Goal: Task Accomplishment & Management: Use online tool/utility

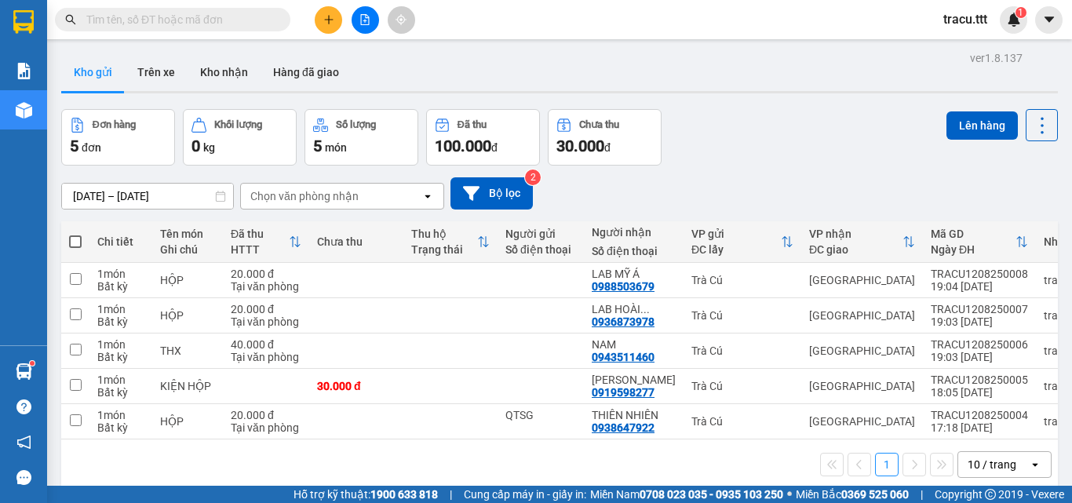
click at [373, 30] on button at bounding box center [365, 19] width 27 height 27
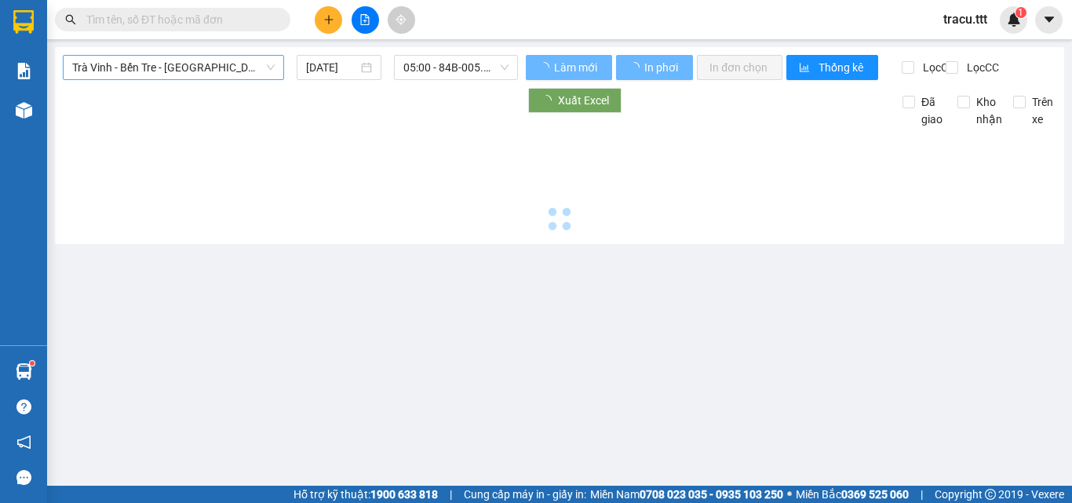
click at [217, 67] on span "Trà Vinh - Bến Tre - [GEOGRAPHIC_DATA]" at bounding box center [173, 68] width 202 height 24
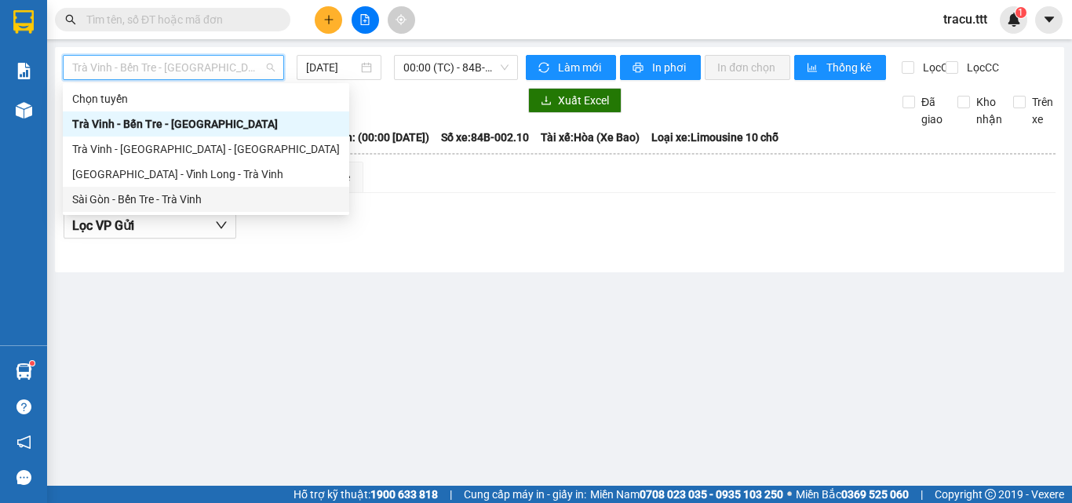
click at [213, 207] on div "Sài Gòn - Bến Tre - Trà Vinh" at bounding box center [206, 199] width 268 height 17
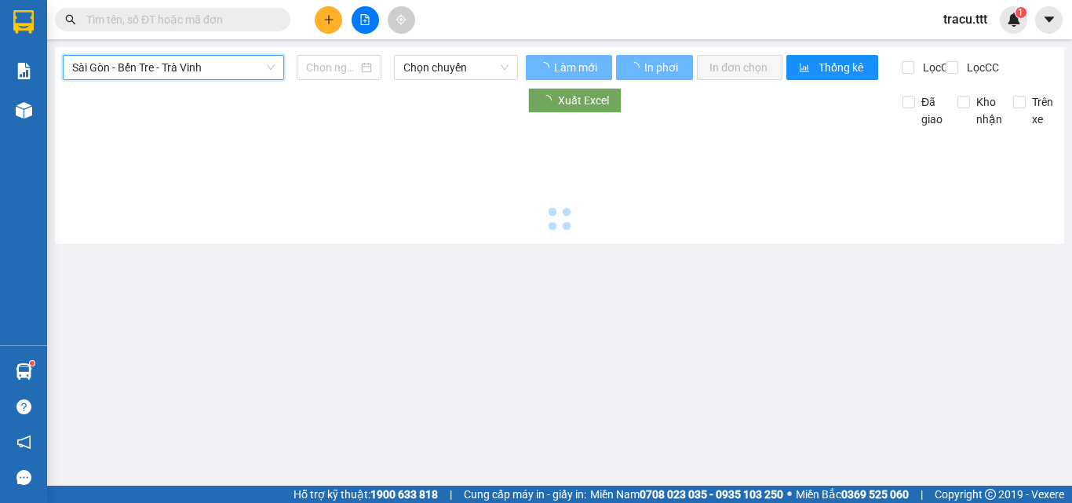
type input "[DATE]"
click at [425, 64] on span "Chọn chuyến" at bounding box center [455, 68] width 105 height 24
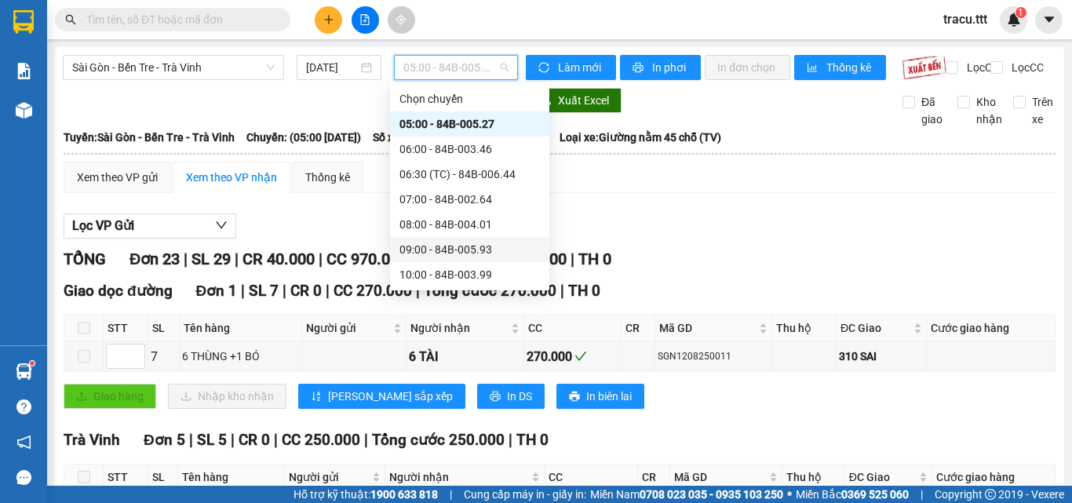
click at [448, 255] on div "09:00 - 84B-005.93" at bounding box center [469, 249] width 140 height 17
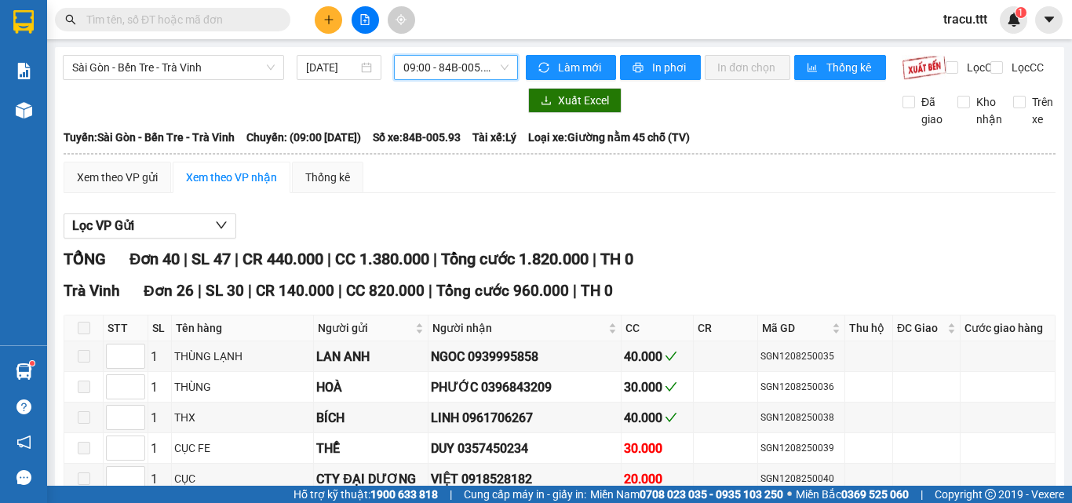
click at [486, 56] on span "09:00 - 84B-005.93" at bounding box center [455, 68] width 105 height 24
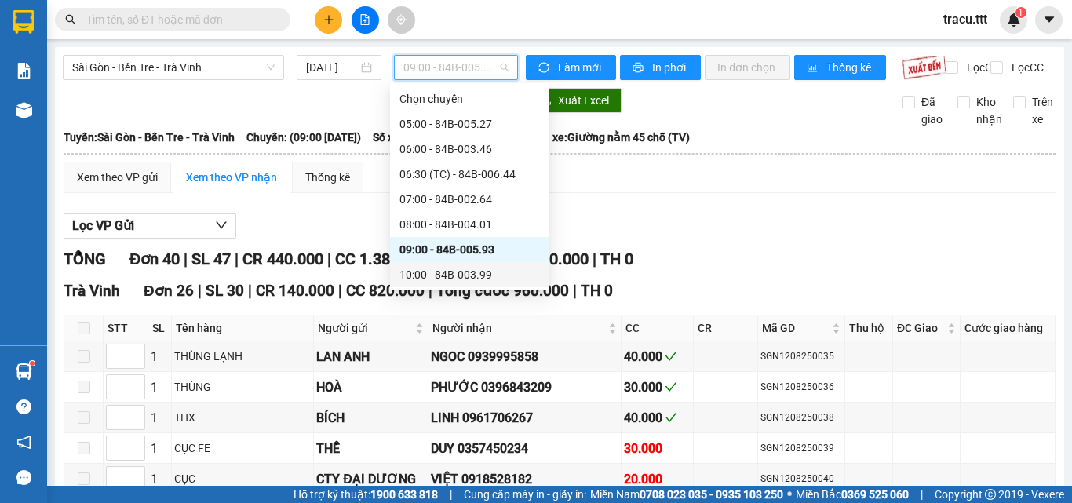
click at [469, 266] on div "10:00 - 84B-003.99" at bounding box center [469, 274] width 140 height 17
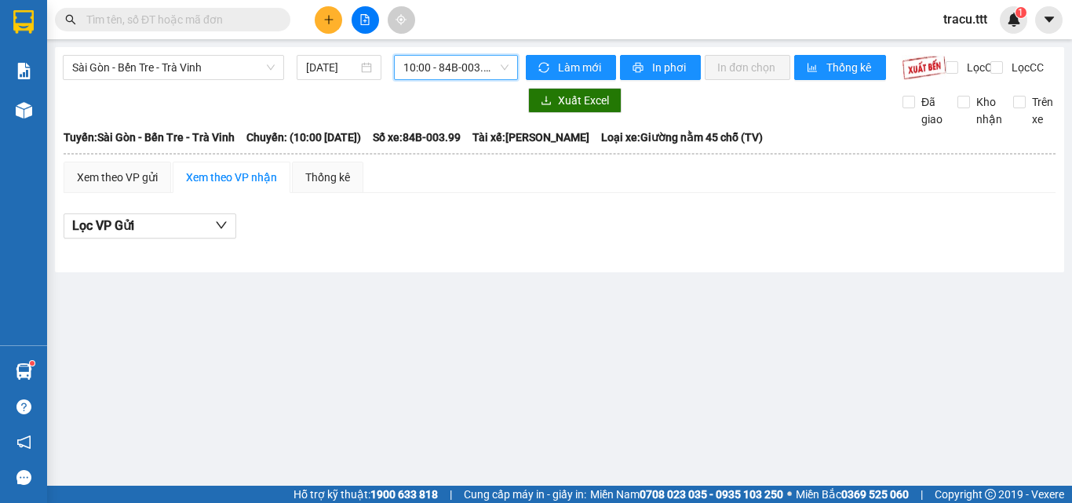
click at [492, 78] on span "10:00 - 84B-003.99" at bounding box center [455, 68] width 105 height 24
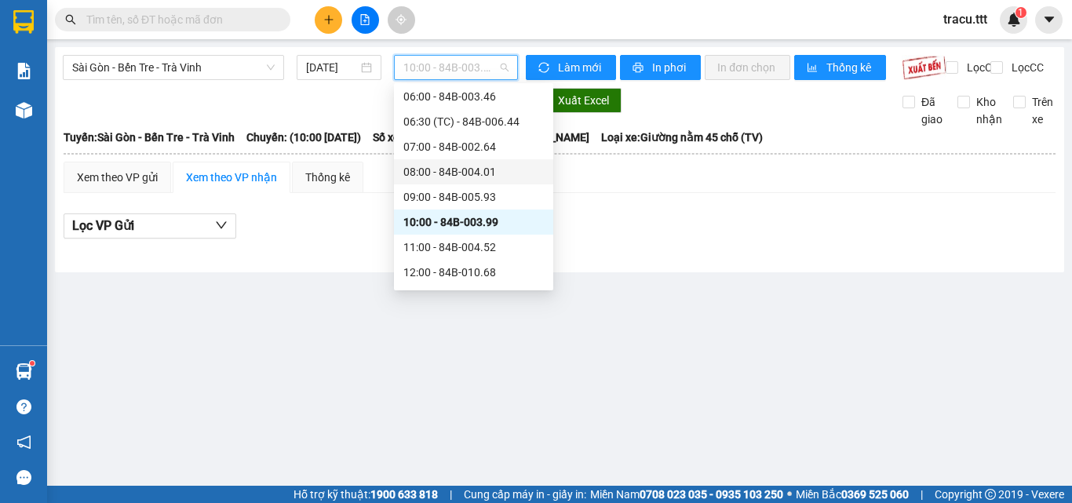
scroll to position [78, 0]
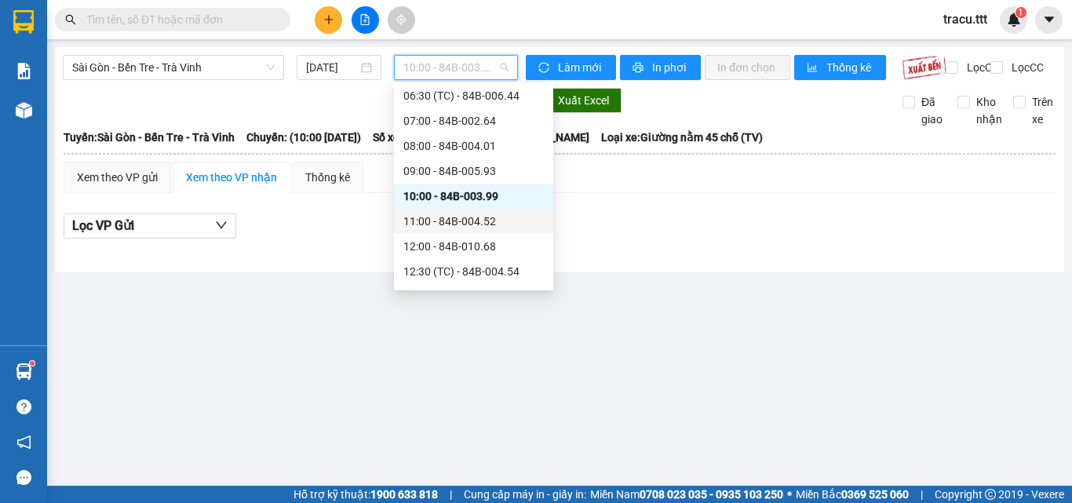
click at [470, 231] on div "11:00 - 84B-004.52" at bounding box center [473, 221] width 159 height 25
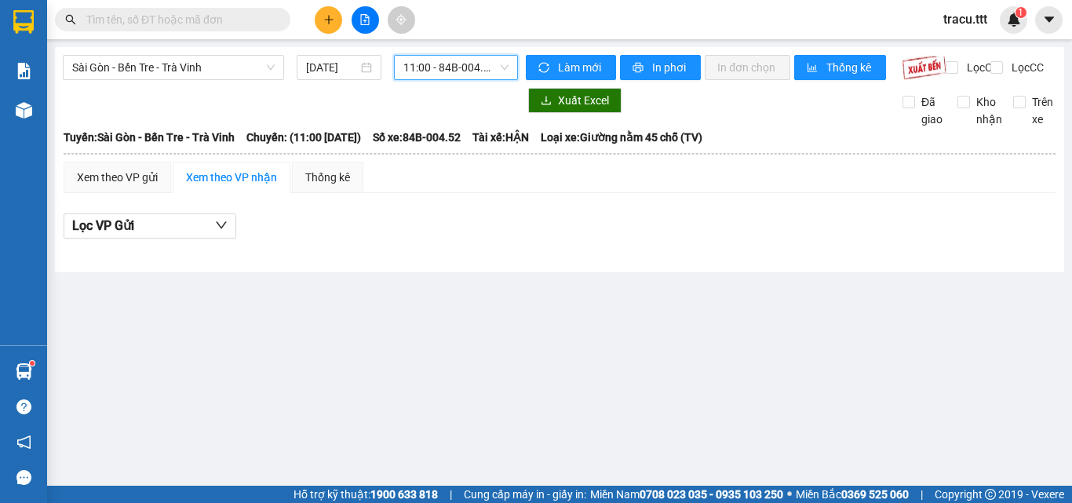
click at [483, 73] on span "11:00 - 84B-004.52" at bounding box center [455, 68] width 105 height 24
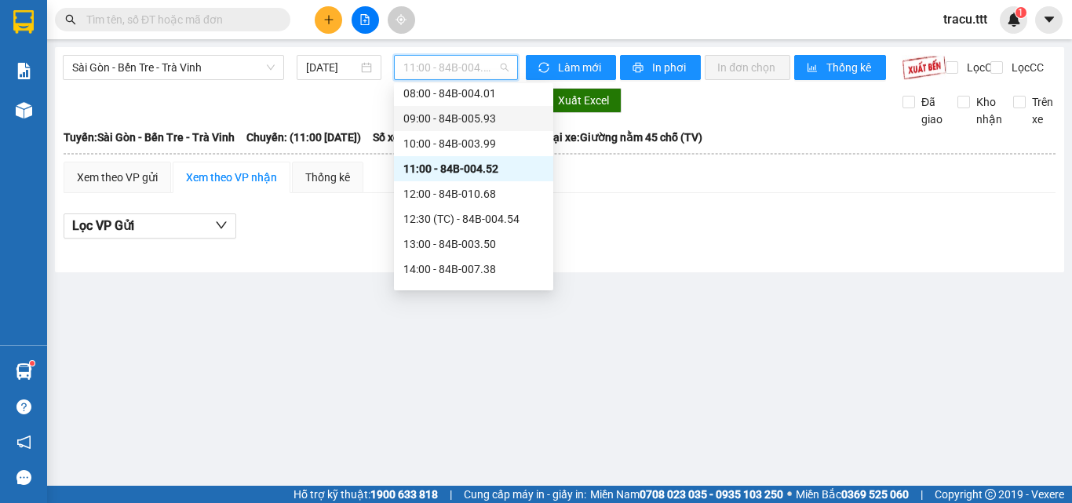
scroll to position [157, 0]
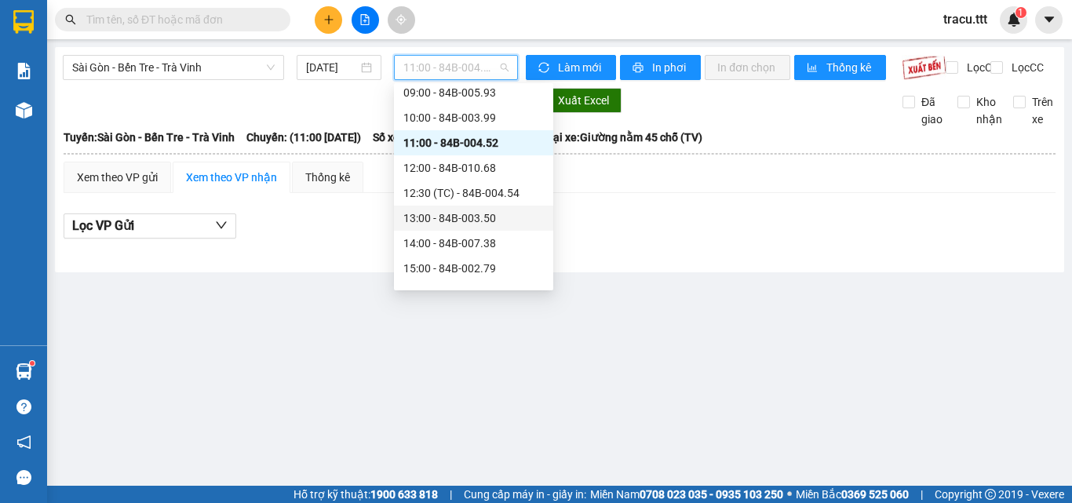
click at [478, 223] on div "13:00 - 84B-003.50" at bounding box center [473, 217] width 140 height 17
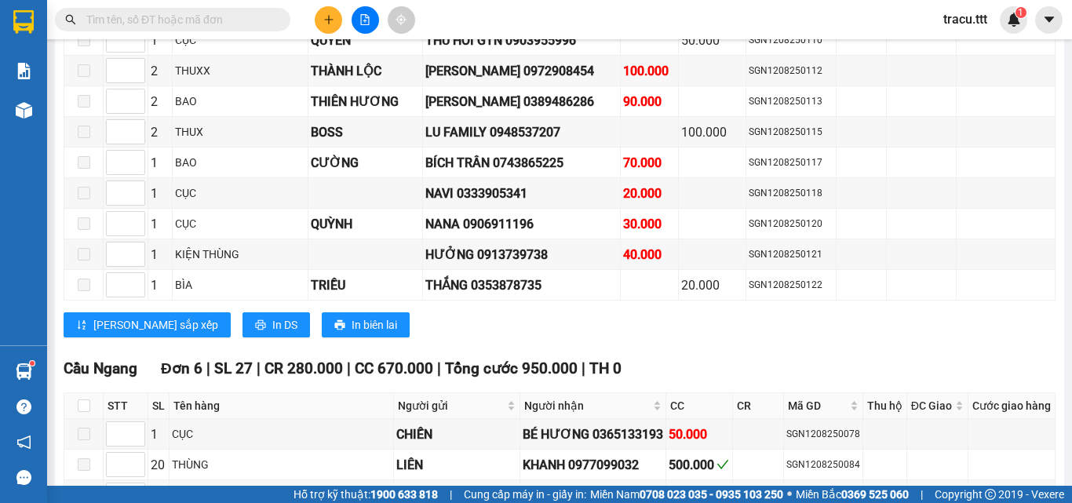
scroll to position [1412, 0]
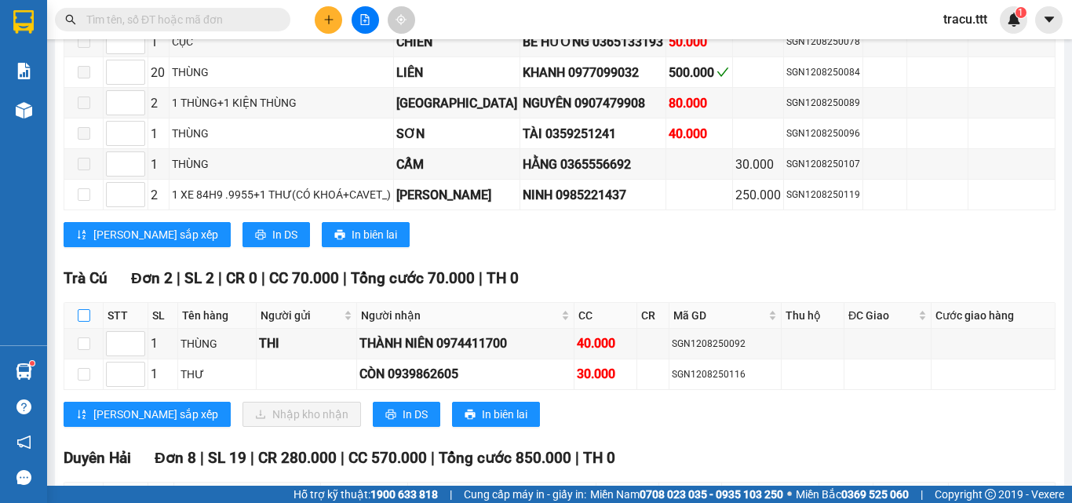
click at [86, 322] on input "checkbox" at bounding box center [84, 315] width 13 height 13
checkbox input "true"
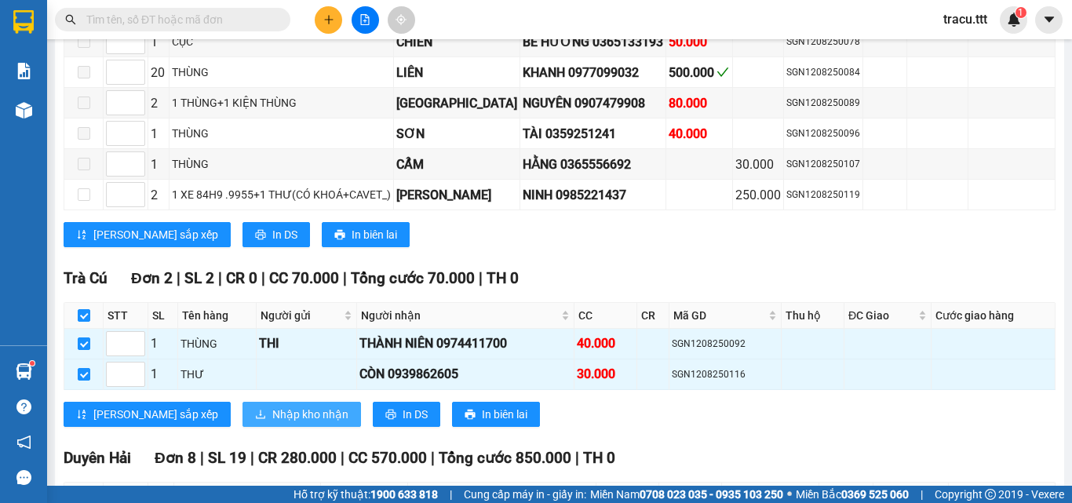
click at [272, 423] on span "Nhập kho nhận" at bounding box center [310, 414] width 76 height 17
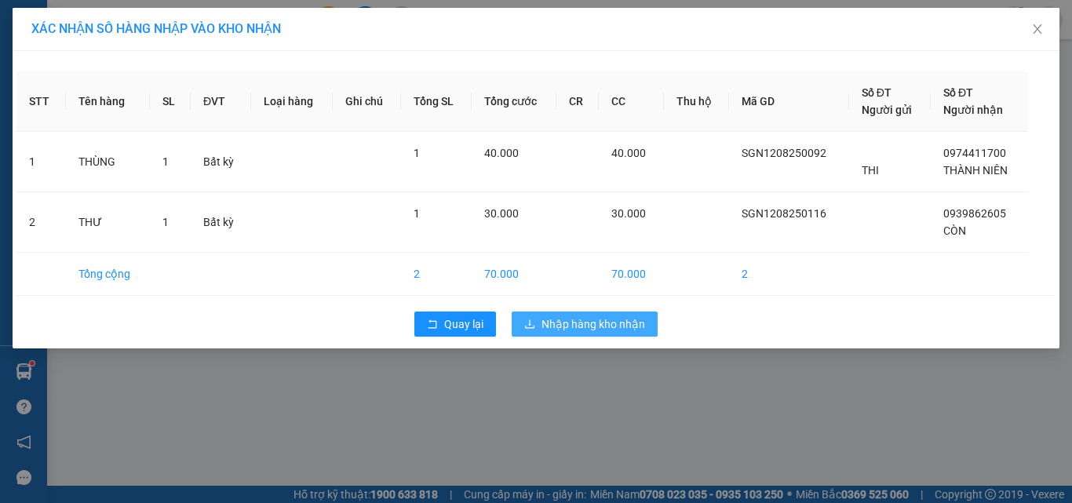
click at [629, 329] on span "Nhập hàng kho nhận" at bounding box center [593, 323] width 104 height 17
